Goal: Register for event/course

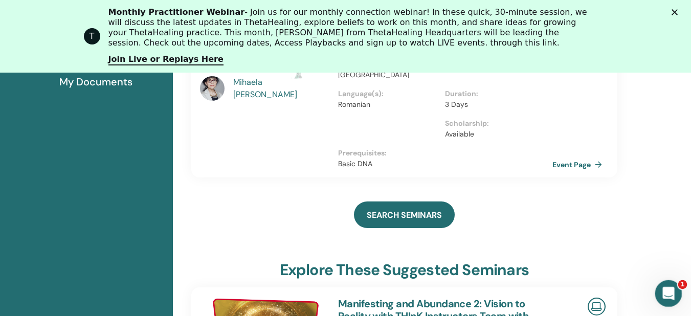
click at [680, 287] on span "1" at bounding box center [682, 284] width 9 height 9
click at [676, 287] on div "Deschidere messenger Intercom" at bounding box center [667, 292] width 34 height 34
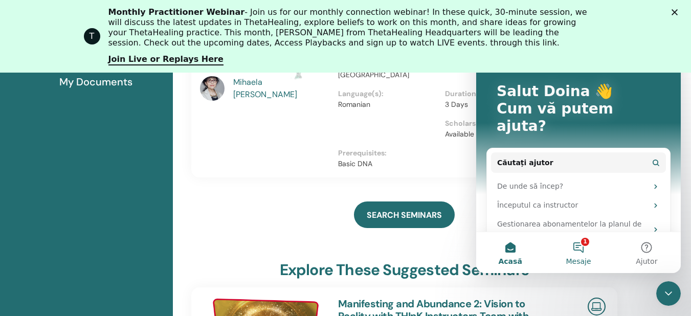
click at [587, 250] on button "1 Mesaje" at bounding box center [578, 252] width 68 height 41
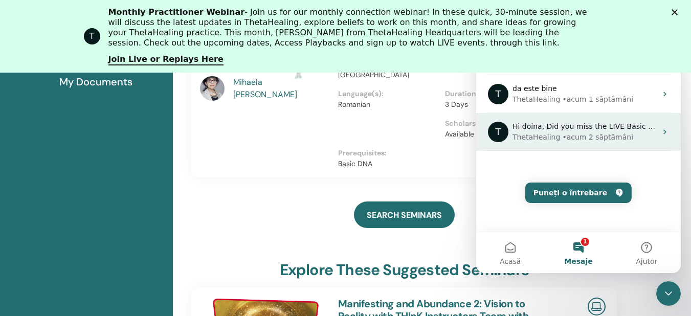
click at [576, 132] on div "• acum 2 săptămâni" at bounding box center [597, 137] width 71 height 11
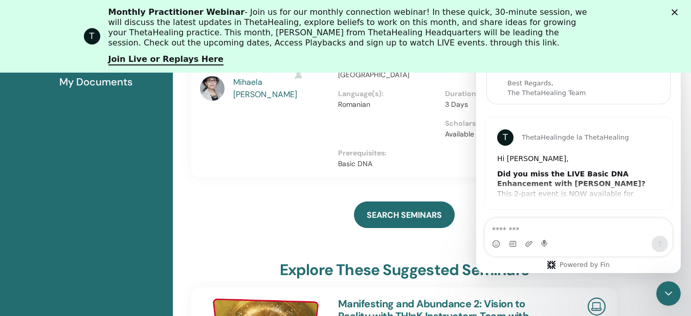
scroll to position [55, 0]
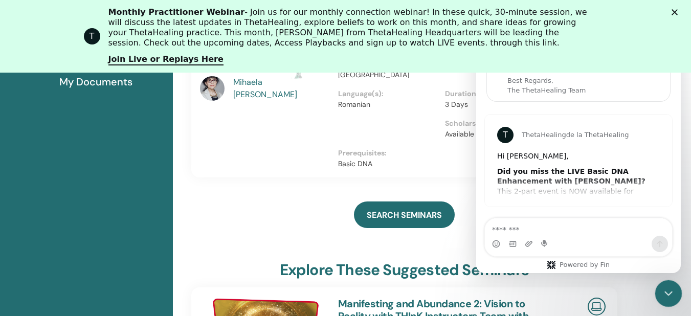
click at [655, 285] on html at bounding box center [667, 292] width 25 height 25
click at [669, 291] on icon "Închidere messenger Intercom" at bounding box center [666, 292] width 7 height 4
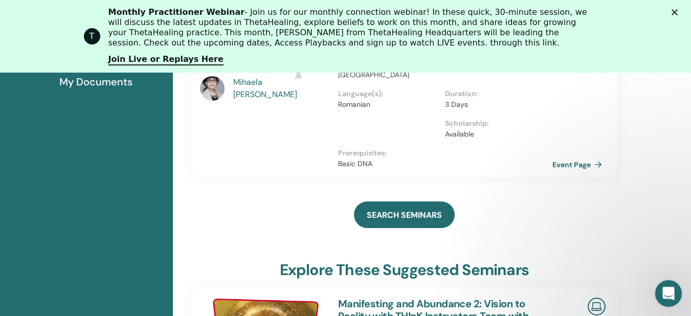
click at [669, 291] on icon "Deschidere messenger Intercom" at bounding box center [667, 292] width 17 height 17
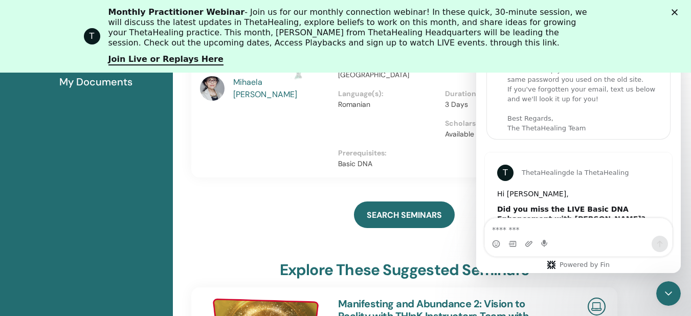
scroll to position [0, 0]
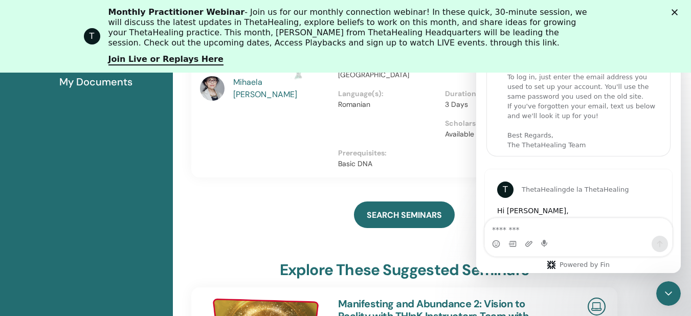
click at [678, 15] on polygon "Închidere" at bounding box center [675, 12] width 6 height 6
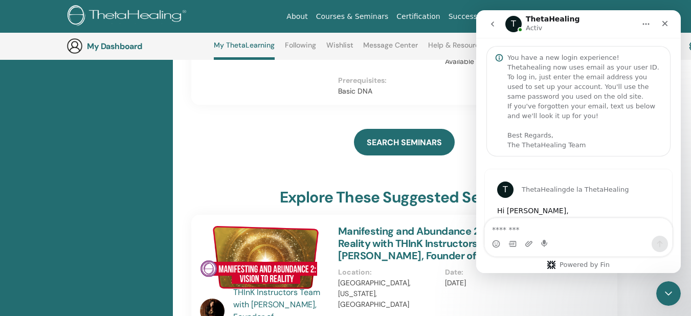
click at [497, 23] on button "go back" at bounding box center [492, 23] width 19 height 19
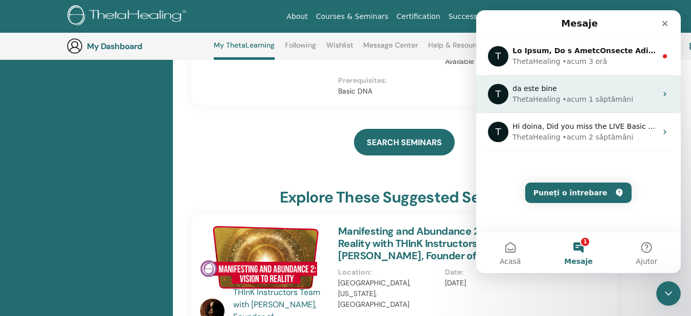
click at [604, 96] on div "• acum 1 săptămâni" at bounding box center [597, 99] width 71 height 11
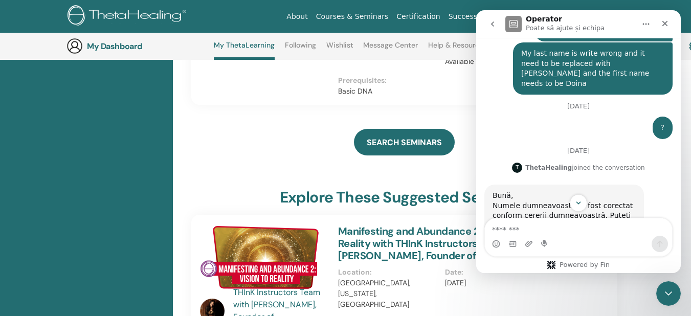
scroll to position [249, 0]
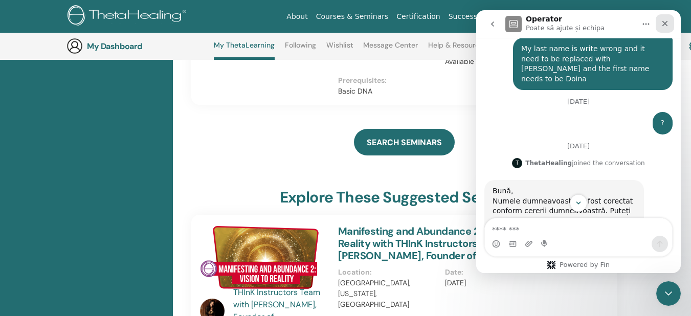
click at [666, 27] on icon "Închidere" at bounding box center [665, 23] width 8 height 8
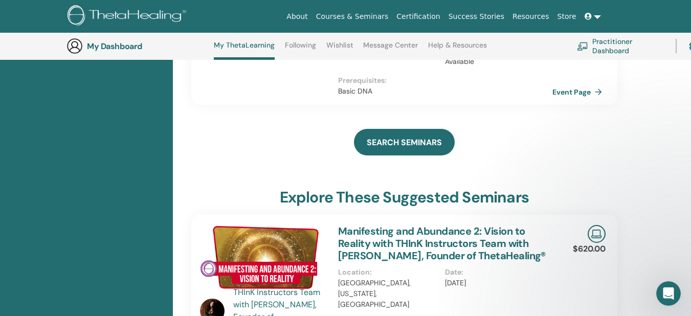
scroll to position [0, 0]
click at [662, 304] on html at bounding box center [667, 292] width 25 height 25
click at [663, 301] on div "Deschidere messenger Intercom" at bounding box center [667, 292] width 34 height 34
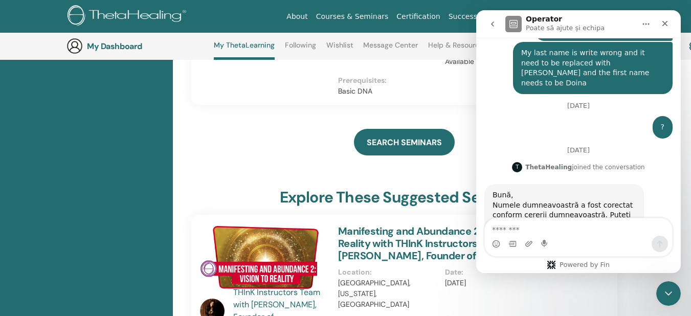
scroll to position [250, 0]
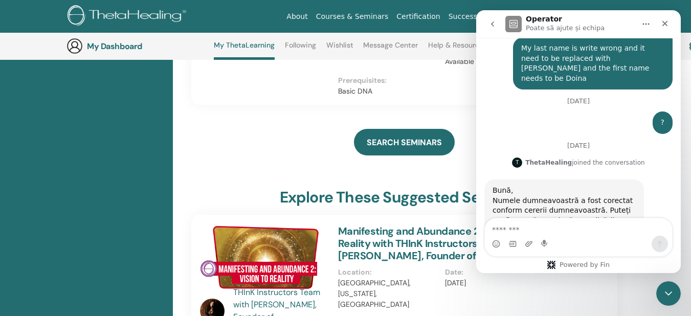
drag, startPoint x: 677, startPoint y: 166, endPoint x: 1159, endPoint y: 150, distance: 482.7
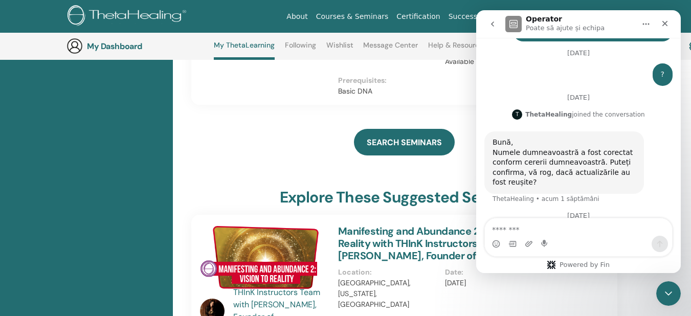
drag, startPoint x: 679, startPoint y: 165, endPoint x: 1159, endPoint y: 193, distance: 480.6
drag, startPoint x: 682, startPoint y: 183, endPoint x: 682, endPoint y: 191, distance: 8.2
click at [666, 26] on icon "Închidere" at bounding box center [665, 23] width 8 height 8
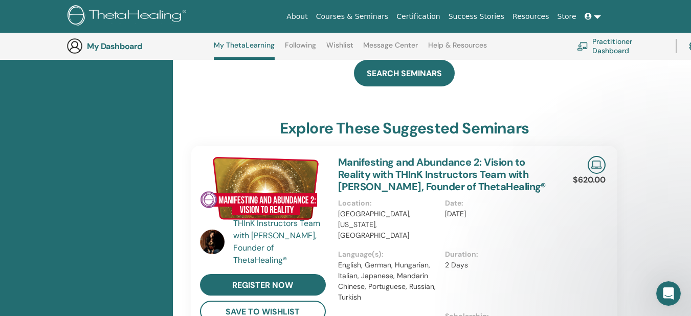
scroll to position [293, 0]
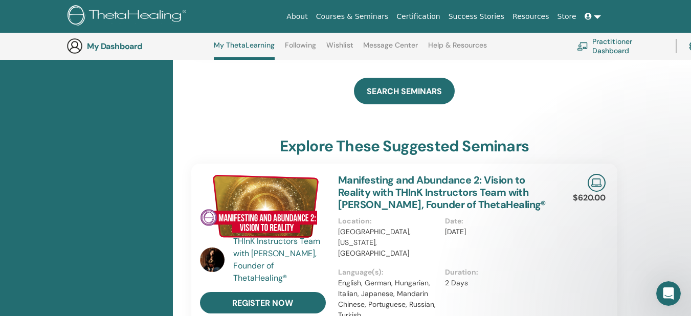
click at [359, 19] on link "Courses & Seminars" at bounding box center [352, 16] width 81 height 19
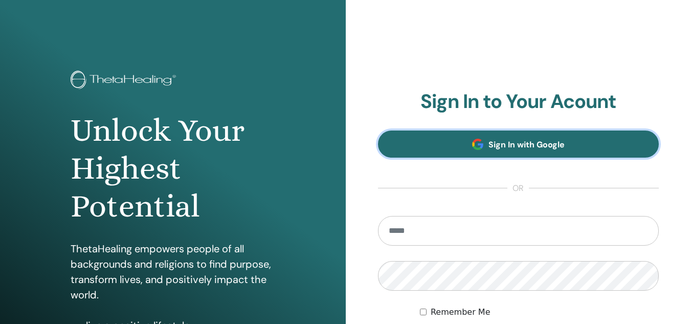
click at [511, 147] on span "Sign In with Google" at bounding box center [527, 144] width 76 height 11
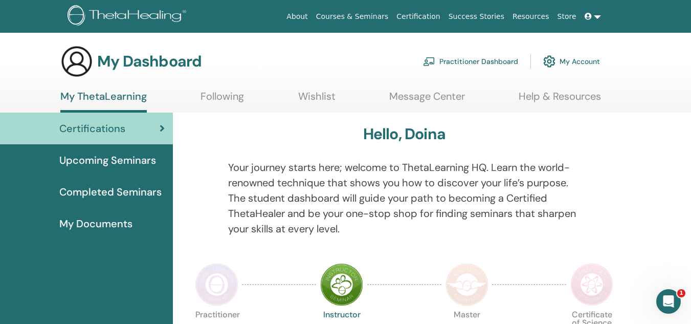
click at [163, 154] on div "Upcoming Seminars" at bounding box center [86, 159] width 157 height 15
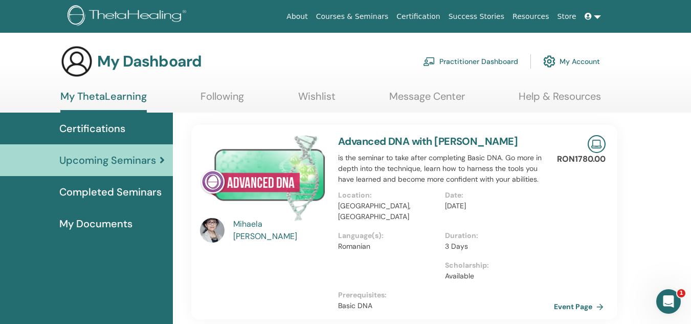
click at [569, 299] on link "Event Page" at bounding box center [581, 306] width 54 height 15
